Goal: Task Accomplishment & Management: Complete application form

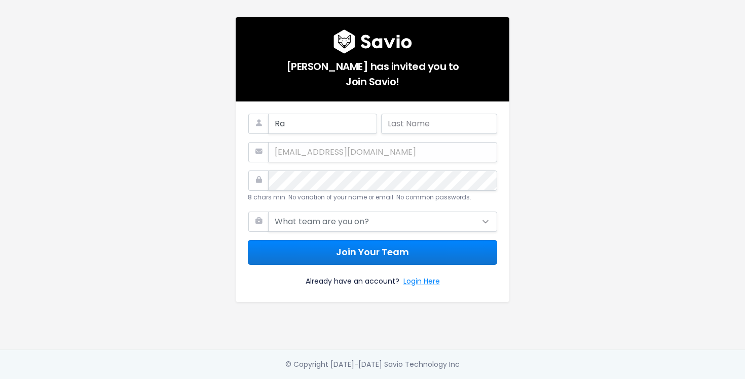
type input "Rabijit"
click at [396, 130] on input "text" at bounding box center [439, 124] width 116 height 20
type input "[PERSON_NAME]"
click at [350, 225] on select "What team are you on? Support Product Sales Customer Success Marketing Other" at bounding box center [382, 221] width 229 height 20
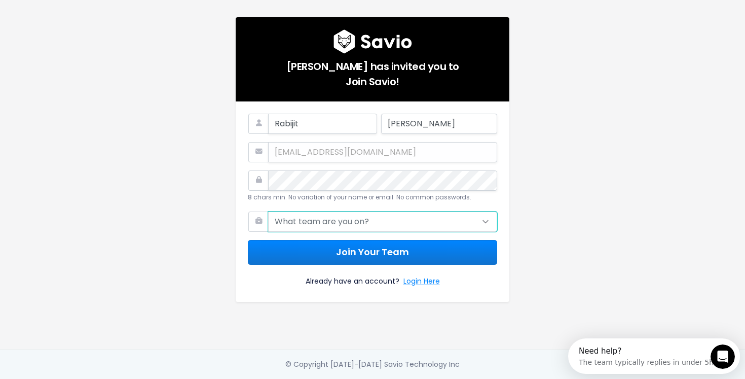
select select "CUSTOMER_SUCCESS"
click at [268, 211] on select "What team are you on? Support Product Sales Customer Success Marketing Other" at bounding box center [382, 221] width 229 height 20
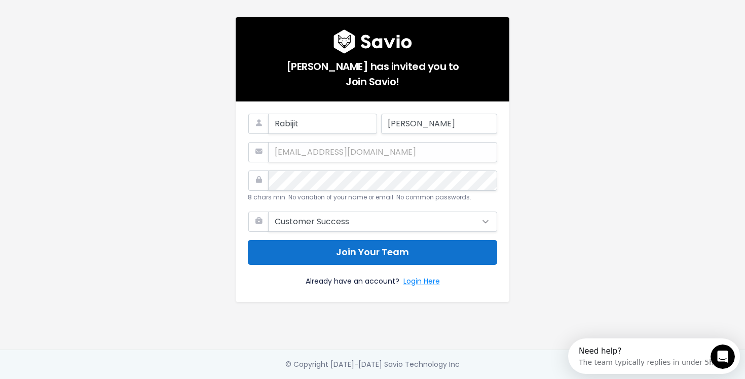
click at [332, 257] on button "Join Your Team" at bounding box center [373, 252] width 250 height 25
